Goal: Communication & Community: Connect with others

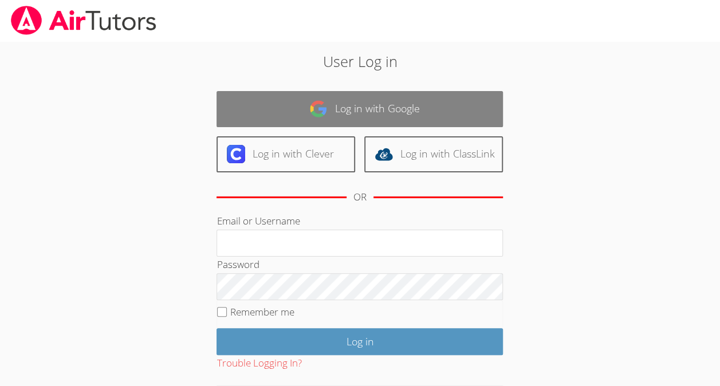
click at [389, 109] on link "Log in with Google" at bounding box center [360, 109] width 286 height 36
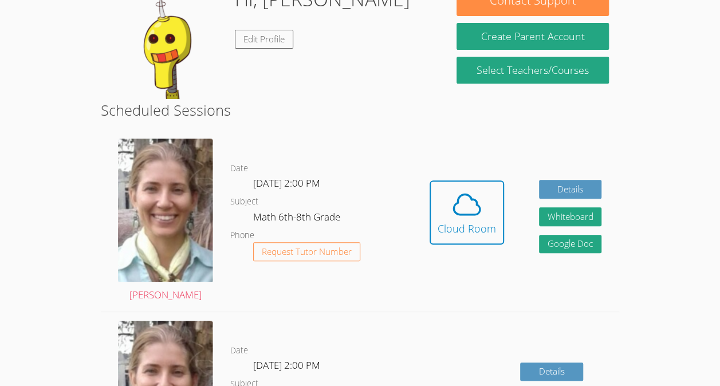
scroll to position [36, 0]
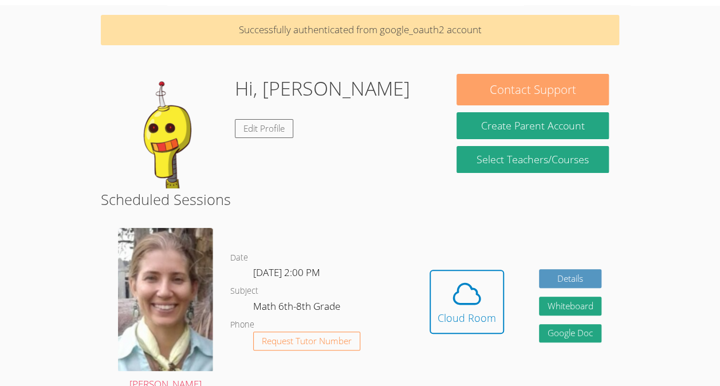
click at [552, 83] on button "Contact Support" at bounding box center [533, 90] width 152 height 32
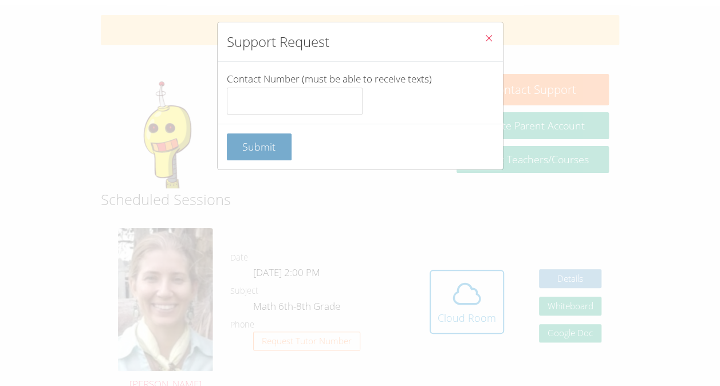
click at [247, 143] on span "Submit" at bounding box center [258, 147] width 33 height 14
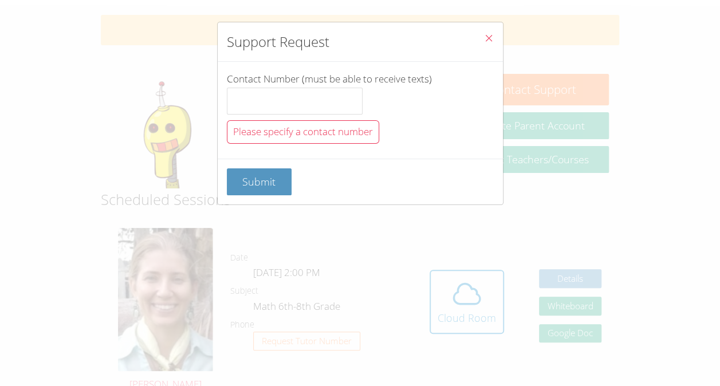
click at [484, 34] on icon "Close" at bounding box center [489, 38] width 10 height 10
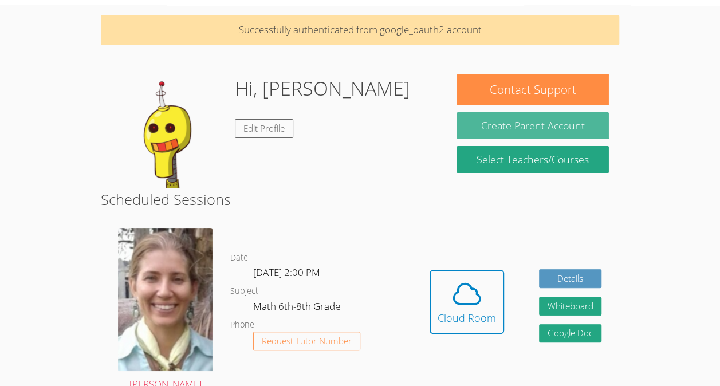
click at [532, 136] on button "Create Parent Account" at bounding box center [533, 125] width 152 height 27
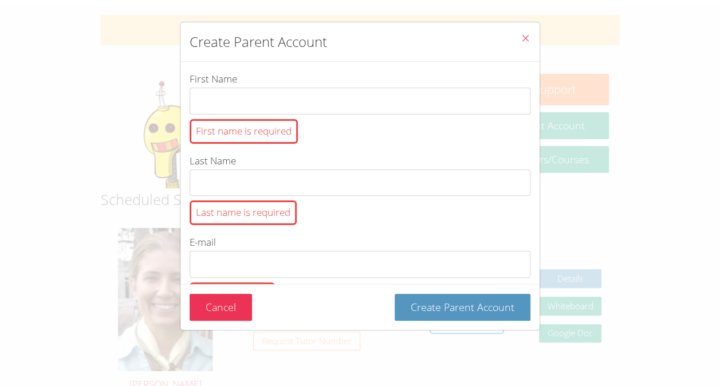
click at [521, 42] on icon "Close" at bounding box center [526, 38] width 10 height 10
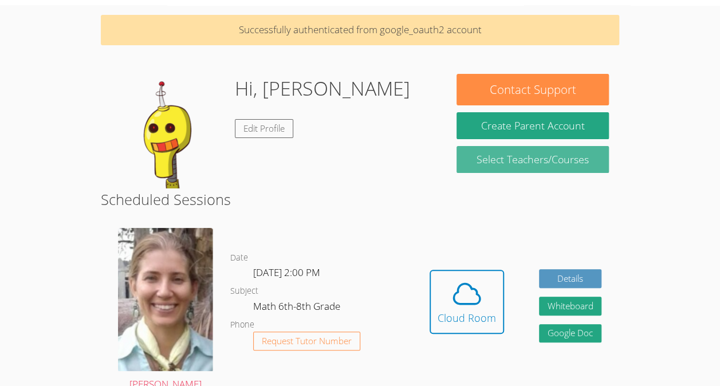
click at [529, 152] on link "Select Teachers/Courses" at bounding box center [533, 159] width 152 height 27
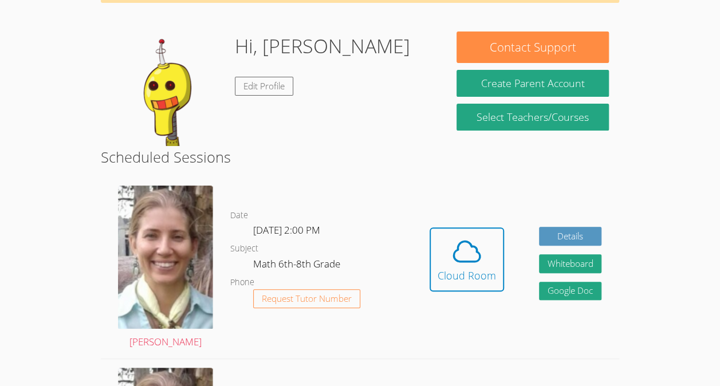
scroll to position [81, 0]
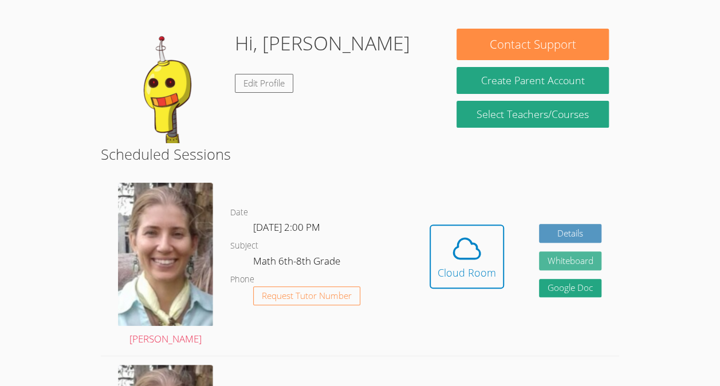
click at [567, 257] on button "Whiteboard" at bounding box center [570, 261] width 63 height 19
click at [264, 81] on link "Edit Profile" at bounding box center [264, 83] width 58 height 19
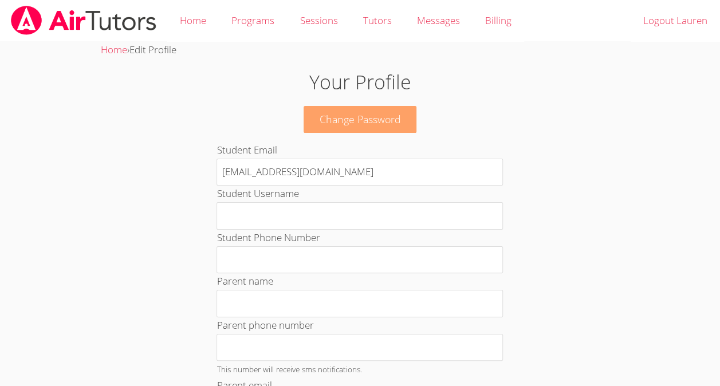
click at [351, 118] on link "Change Password" at bounding box center [360, 119] width 113 height 27
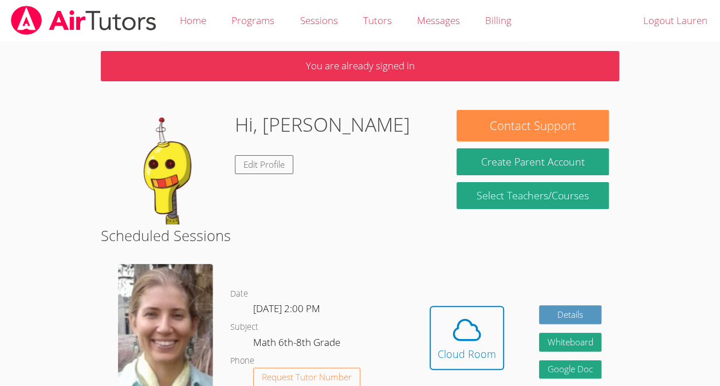
click at [147, 325] on img at bounding box center [165, 335] width 95 height 143
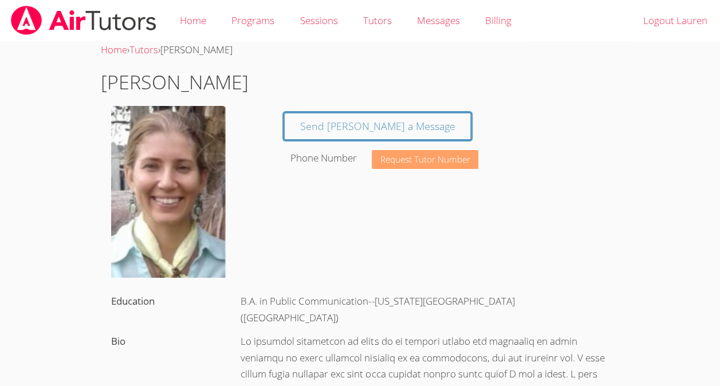
click at [453, 160] on span "Request Tutor Number" at bounding box center [425, 159] width 90 height 9
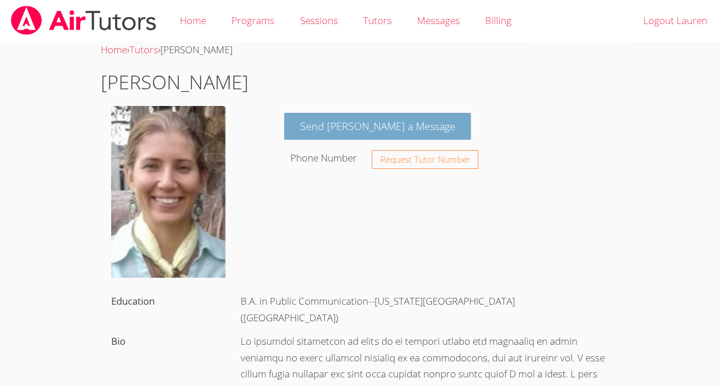
click at [360, 121] on link "Send [PERSON_NAME] a Message" at bounding box center [377, 126] width 187 height 27
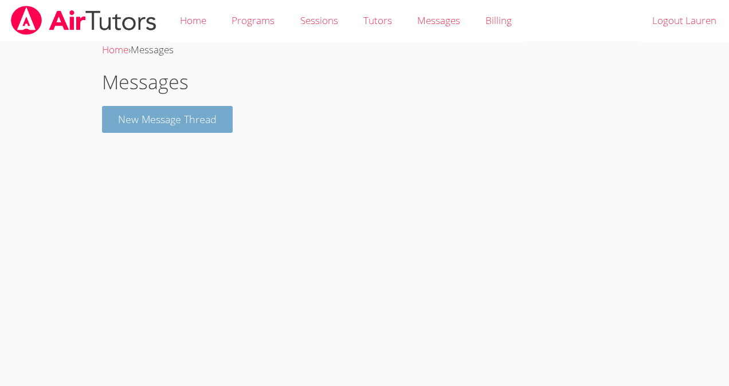
click at [206, 122] on button "New Message Thread" at bounding box center [167, 119] width 131 height 27
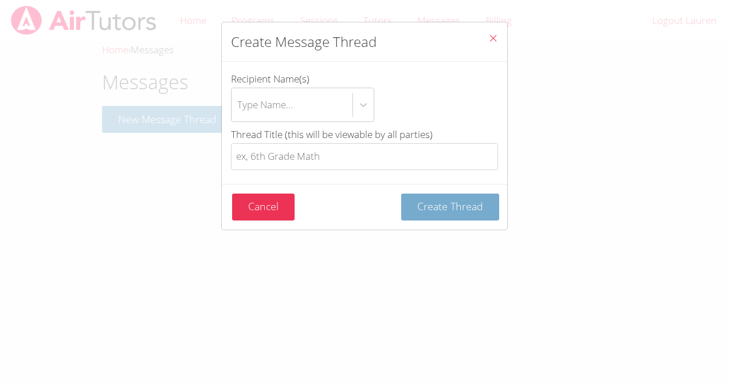
click at [455, 204] on span "Create Thread" at bounding box center [450, 206] width 66 height 14
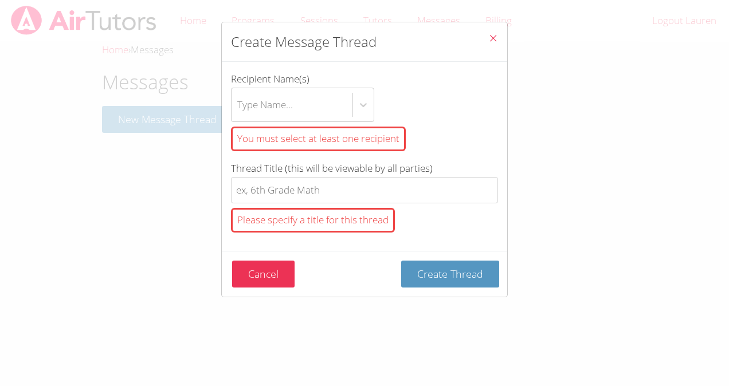
click at [488, 34] on icon "Close" at bounding box center [493, 38] width 10 height 10
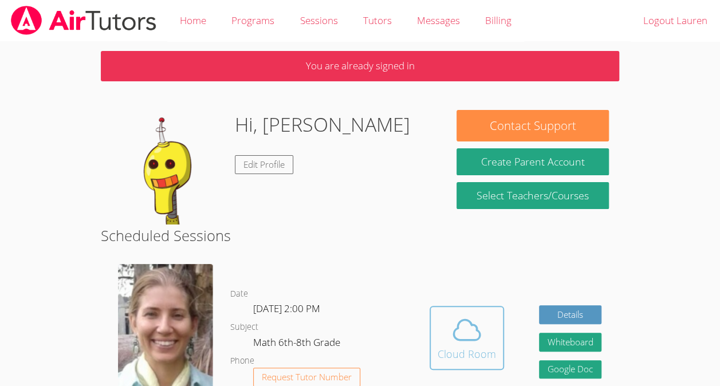
click at [463, 328] on icon at bounding box center [467, 330] width 32 height 32
